Goal: Task Accomplishment & Management: Use online tool/utility

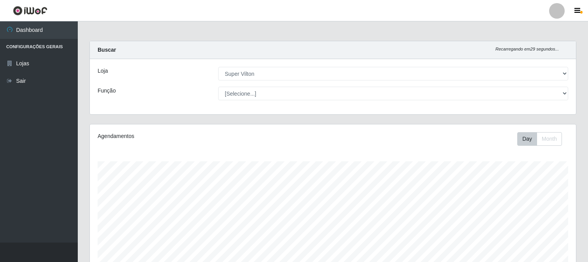
select select "379"
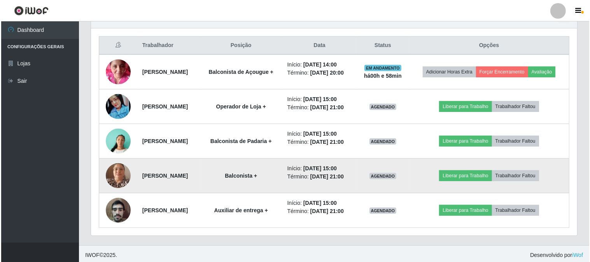
scroll to position [289, 0]
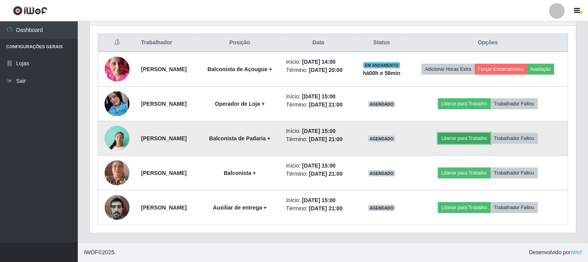
click at [465, 135] on button "Liberar para Trabalho" at bounding box center [464, 138] width 52 height 11
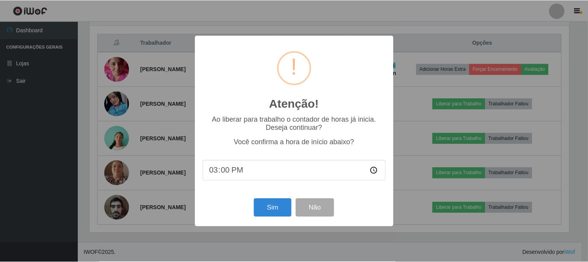
scroll to position [161, 481]
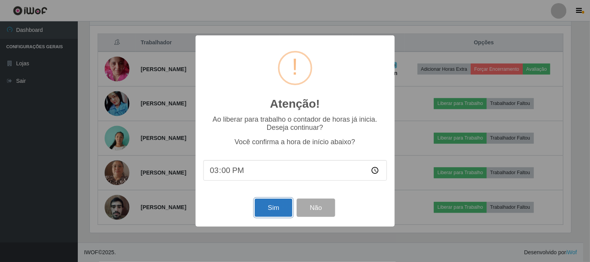
click at [276, 205] on button "Sim" at bounding box center [274, 208] width 38 height 18
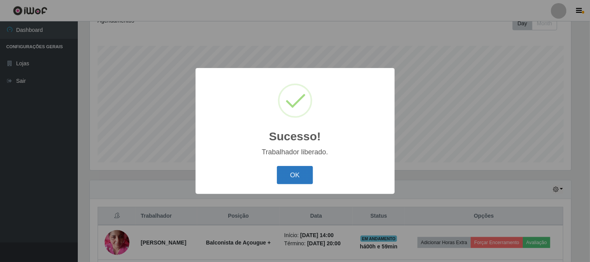
click at [292, 169] on button "OK" at bounding box center [295, 175] width 36 height 18
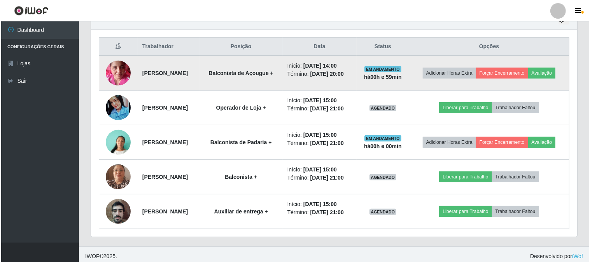
scroll to position [288, 0]
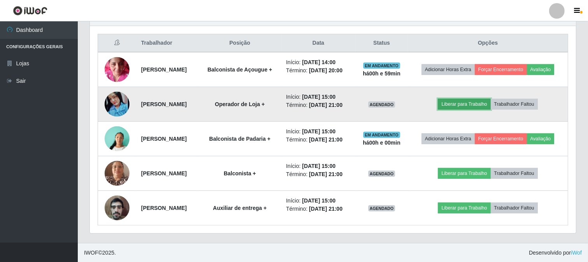
click at [475, 102] on button "Liberar para Trabalho" at bounding box center [464, 104] width 52 height 11
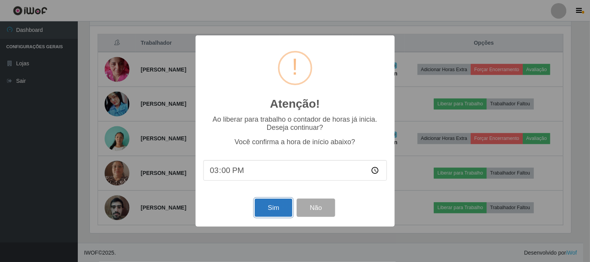
click at [264, 211] on button "Sim" at bounding box center [274, 208] width 38 height 18
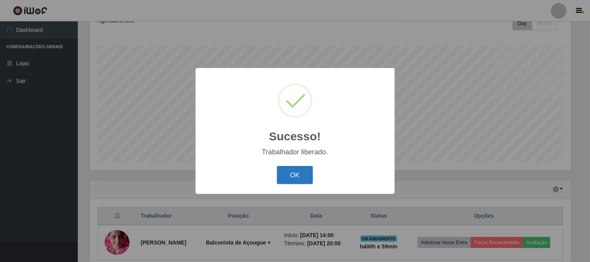
click at [292, 176] on button "OK" at bounding box center [295, 175] width 36 height 18
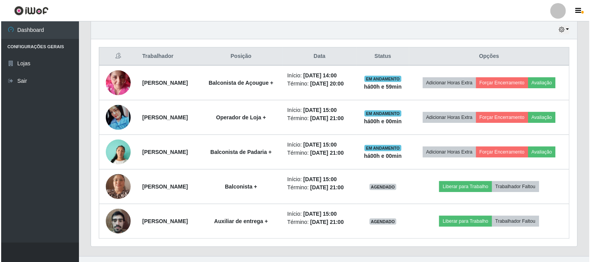
scroll to position [288, 0]
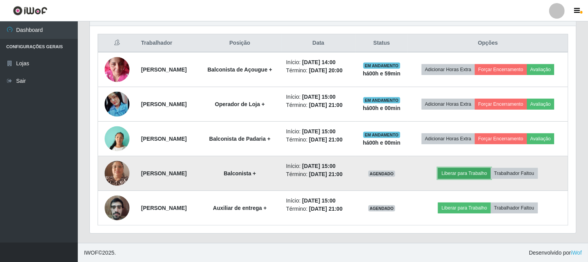
click at [461, 173] on button "Liberar para Trabalho" at bounding box center [464, 173] width 52 height 11
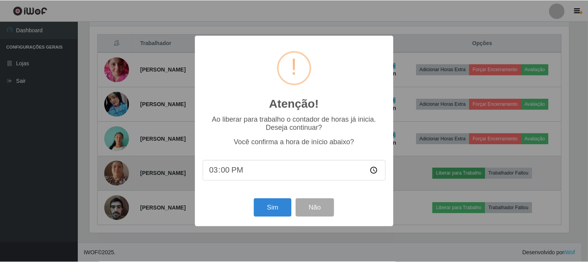
scroll to position [161, 481]
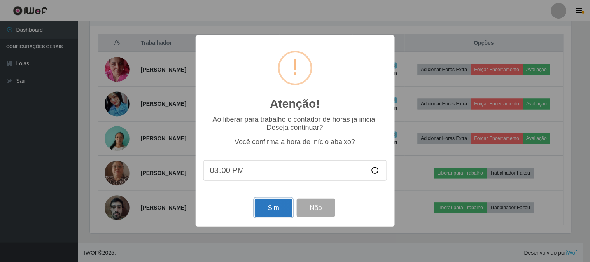
click at [274, 204] on button "Sim" at bounding box center [274, 208] width 38 height 18
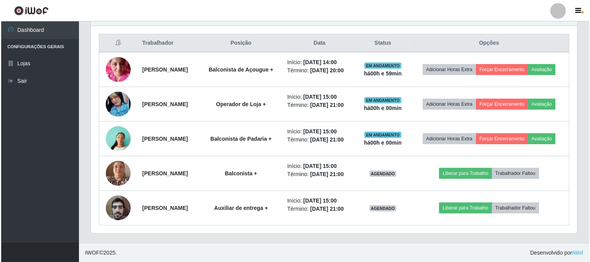
scroll to position [0, 0]
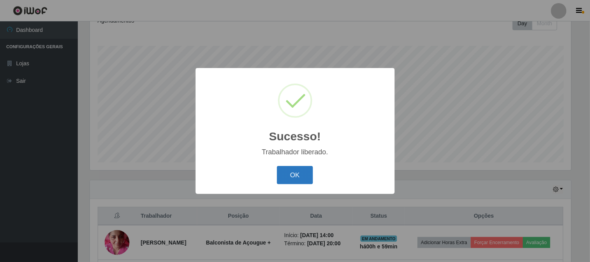
click at [300, 173] on button "OK" at bounding box center [295, 175] width 36 height 18
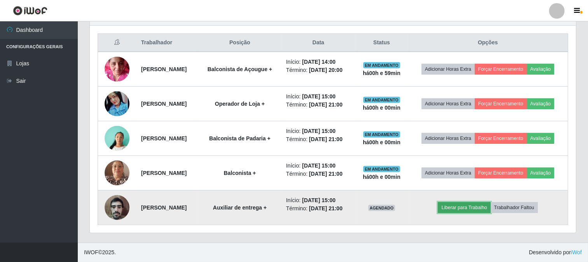
click at [470, 210] on button "Liberar para Trabalho" at bounding box center [464, 207] width 52 height 11
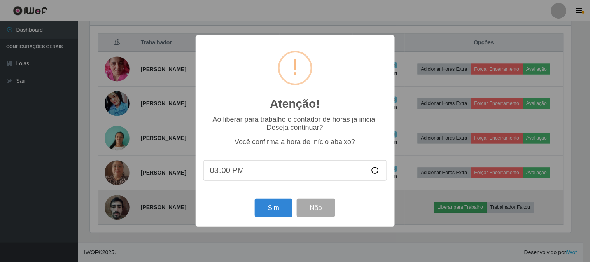
scroll to position [388541, 388221]
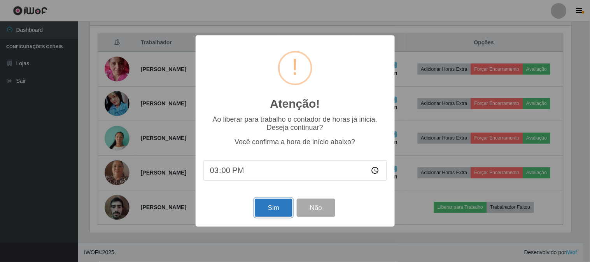
click at [271, 203] on button "Sim" at bounding box center [274, 208] width 38 height 18
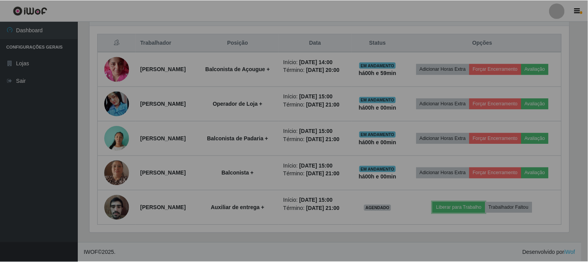
scroll to position [161, 486]
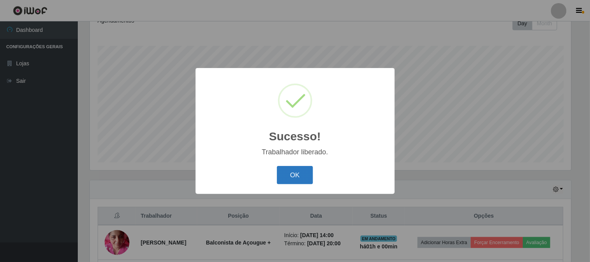
click at [278, 172] on button "OK" at bounding box center [295, 175] width 36 height 18
